Goal: Error: Use online tool/utility

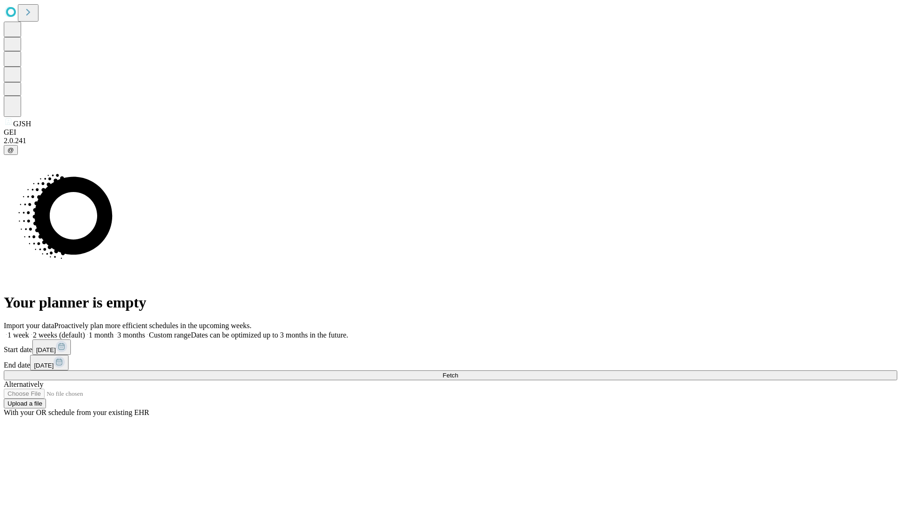
click at [458, 372] on span "Fetch" at bounding box center [449, 375] width 15 height 7
